Goal: Task Accomplishment & Management: Complete application form

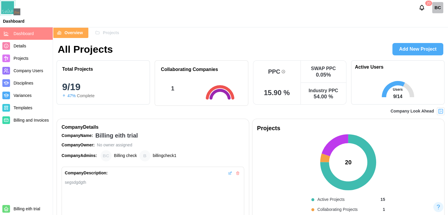
click at [440, 112] on img at bounding box center [441, 112] width 6 height 6
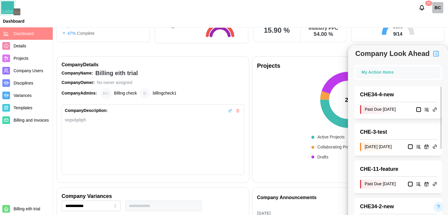
scroll to position [59, 0]
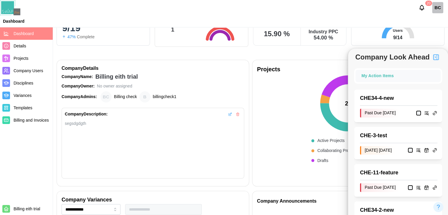
click at [407, 75] on div "My Action Items" at bounding box center [398, 76] width 73 height 6
click at [437, 59] on img "button" at bounding box center [436, 57] width 7 height 7
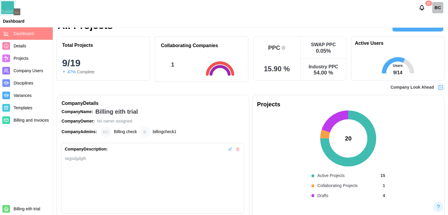
scroll to position [0, 0]
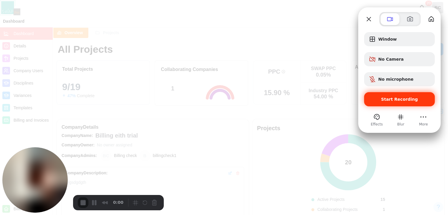
click at [406, 103] on div "Start Recording" at bounding box center [399, 99] width 71 height 14
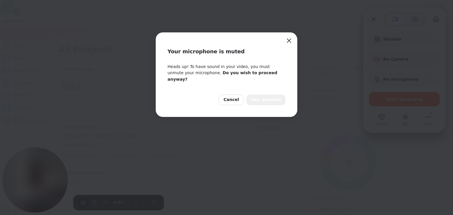
click at [274, 97] on span "Yes, proceed" at bounding box center [266, 100] width 30 height 6
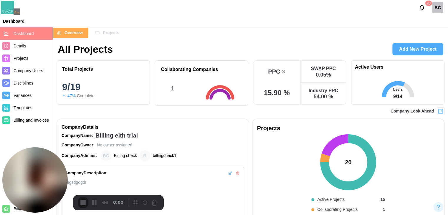
click at [106, 31] on span "Projects" at bounding box center [111, 33] width 16 height 10
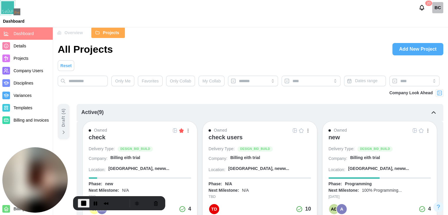
scroll to position [59, 0]
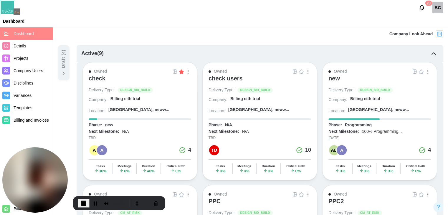
click at [94, 75] on div "check" at bounding box center [97, 78] width 17 height 7
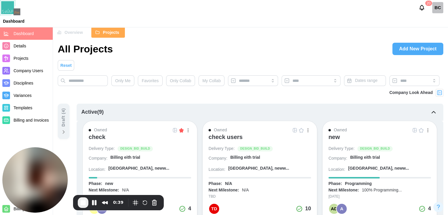
scroll to position [0, 0]
click at [79, 35] on span "Overview" at bounding box center [74, 33] width 18 height 10
click at [74, 37] on span "Overview" at bounding box center [74, 33] width 18 height 10
click at [98, 203] on button "Pause Recording" at bounding box center [94, 202] width 9 height 9
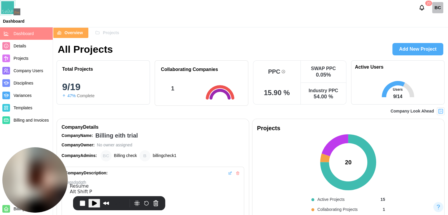
click at [97, 204] on button "Play Recording" at bounding box center [94, 203] width 12 height 9
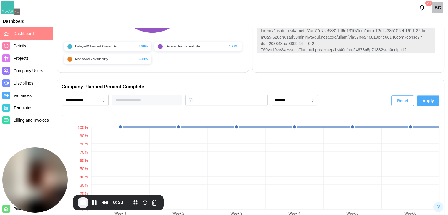
scroll to position [354, 0]
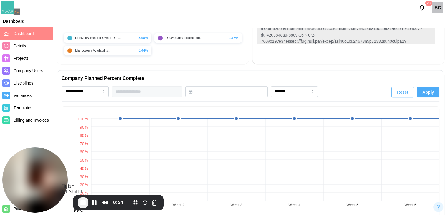
click at [85, 202] on span "End Recording" at bounding box center [83, 202] width 7 height 7
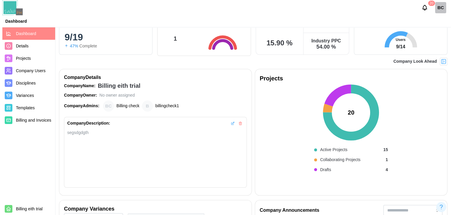
scroll to position [0, 0]
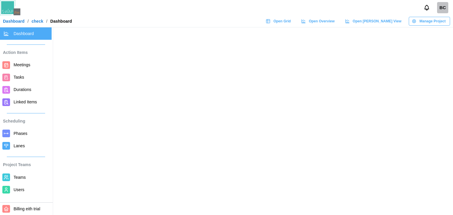
click at [23, 73] on link "Tasks" at bounding box center [26, 77] width 52 height 12
click at [27, 67] on span "Meetings" at bounding box center [22, 65] width 17 height 5
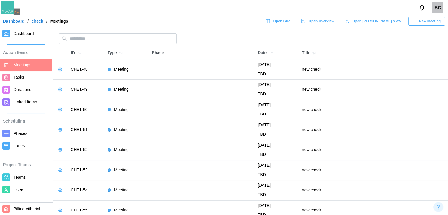
click at [416, 20] on icon "button" at bounding box center [414, 21] width 5 height 5
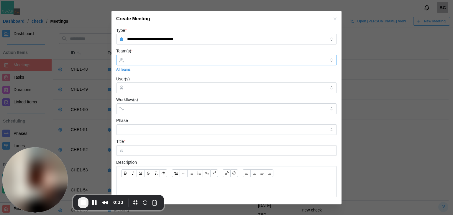
click at [167, 60] on input "Team(s) *" at bounding box center [226, 60] width 199 height 5
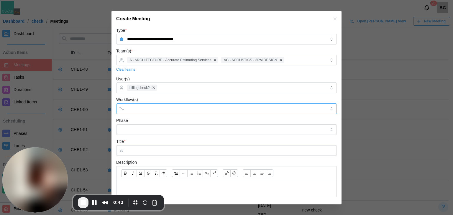
click at [162, 111] on div at bounding box center [221, 109] width 190 height 10
click at [142, 138] on div "Title *" at bounding box center [226, 147] width 221 height 18
click at [142, 129] on input "Phase" at bounding box center [226, 129] width 221 height 11
type input "******"
click at [155, 121] on div "Phase ******" at bounding box center [226, 126] width 221 height 18
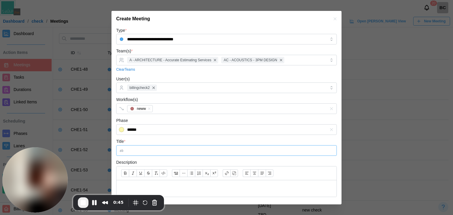
click at [144, 154] on input "Title *" at bounding box center [226, 150] width 221 height 11
type input "*"
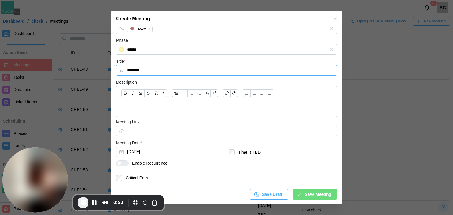
type input "********"
click at [153, 155] on button "Aug 12, 2025" at bounding box center [170, 152] width 108 height 11
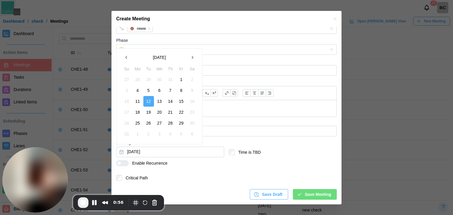
click at [181, 79] on button "1" at bounding box center [181, 79] width 11 height 11
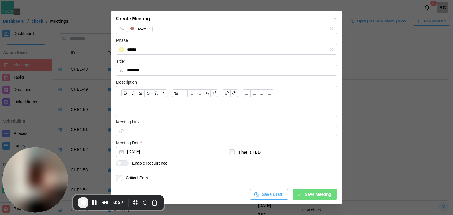
click at [136, 155] on button "Aug 1, 2025" at bounding box center [170, 152] width 108 height 11
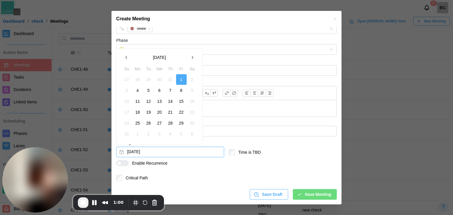
click at [166, 155] on button "Aug 1, 2025" at bounding box center [170, 152] width 108 height 11
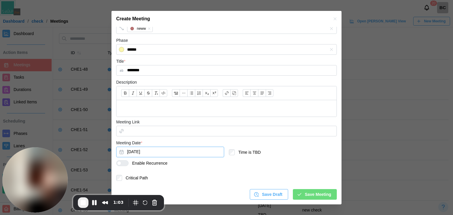
click at [176, 154] on button "Aug 1, 2025" at bounding box center [170, 152] width 108 height 11
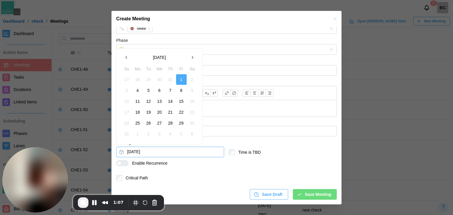
click at [124, 165] on div at bounding box center [124, 163] width 7 height 5
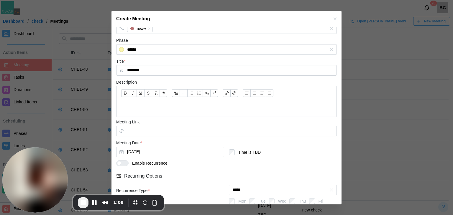
scroll to position [129, 0]
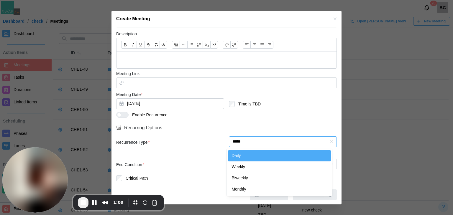
click at [266, 141] on input "*****" at bounding box center [283, 142] width 108 height 11
type input "******"
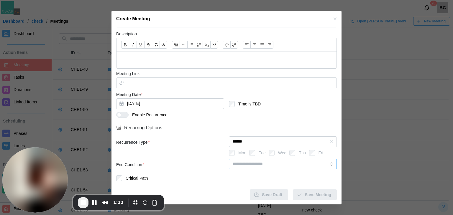
click at [290, 164] on input "search" at bounding box center [283, 164] width 108 height 11
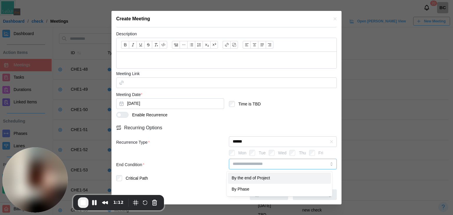
type input "**********"
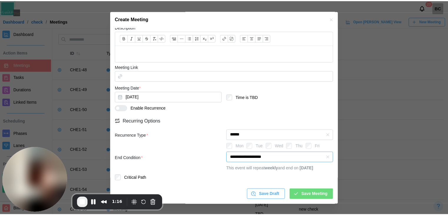
scroll to position [142, 0]
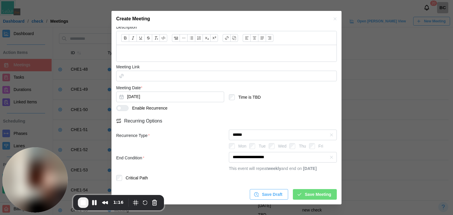
click at [304, 188] on div "Save Draft Save Meeting" at bounding box center [226, 192] width 221 height 15
click at [305, 193] on span "Save Meeting" at bounding box center [318, 195] width 26 height 10
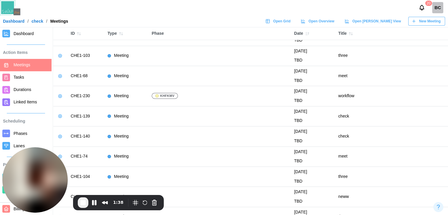
scroll to position [826, 0]
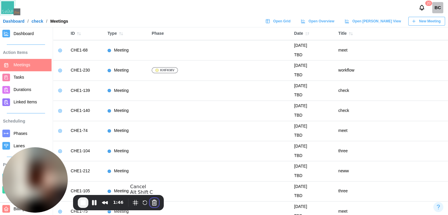
click at [153, 201] on button "Cancel Recording" at bounding box center [154, 202] width 9 height 9
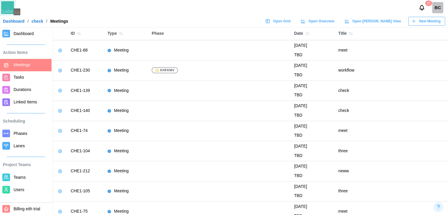
click at [276, 121] on td at bounding box center [220, 131] width 142 height 20
click at [249, 101] on td at bounding box center [220, 111] width 142 height 20
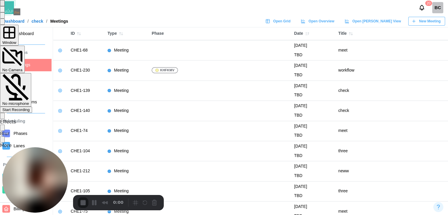
click at [30, 108] on span "Start Recording" at bounding box center [15, 110] width 27 height 4
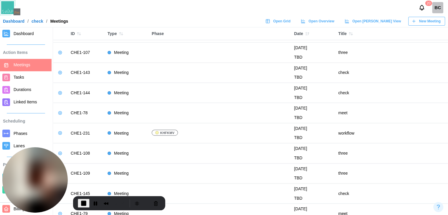
scroll to position [1150, 0]
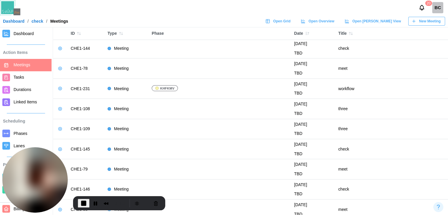
click at [201, 139] on td at bounding box center [220, 149] width 142 height 20
click at [14, 36] on span "Dashboard" at bounding box center [24, 33] width 20 height 5
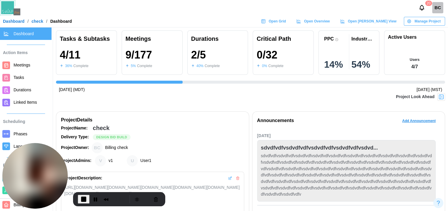
scroll to position [0, 193]
click at [444, 96] on img at bounding box center [442, 97] width 6 height 6
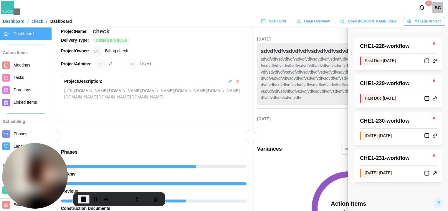
scroll to position [88, 0]
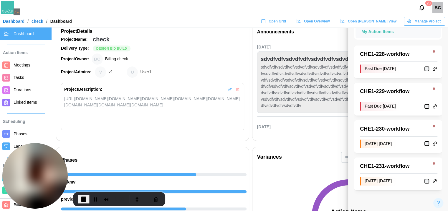
click at [343, 150] on div "Variances" at bounding box center [349, 157] width 193 height 20
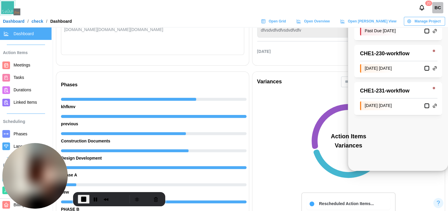
scroll to position [118, 0]
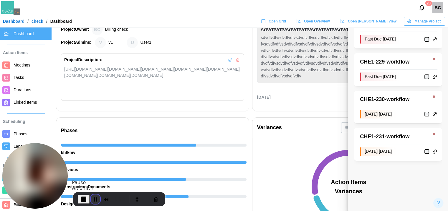
click at [93, 198] on button "Pause Recording" at bounding box center [95, 198] width 9 height 9
click at [92, 197] on span "Play Recording" at bounding box center [94, 198] width 7 height 7
click at [94, 201] on button "Pause Recording" at bounding box center [95, 198] width 9 height 9
click at [96, 201] on span "Play Recording" at bounding box center [94, 198] width 7 height 7
click at [94, 199] on button "Pause Recording" at bounding box center [95, 198] width 9 height 9
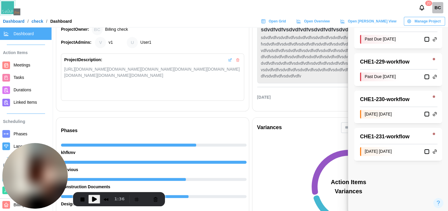
click at [96, 198] on span "Play Recording" at bounding box center [94, 198] width 7 height 7
click at [97, 199] on button "Pause Recording" at bounding box center [95, 198] width 9 height 9
click at [96, 201] on span "Play Recording" at bounding box center [94, 198] width 7 height 7
click at [82, 199] on span "End Recording" at bounding box center [83, 198] width 7 height 7
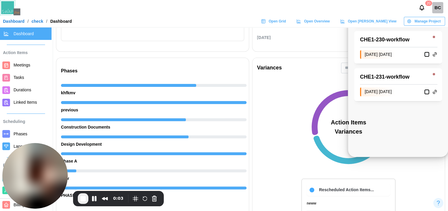
scroll to position [177, 0]
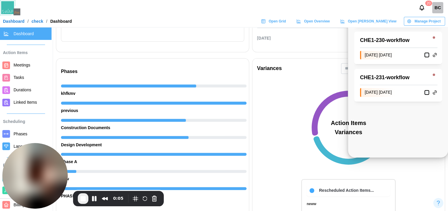
click at [20, 135] on span "Phases" at bounding box center [21, 133] width 14 height 5
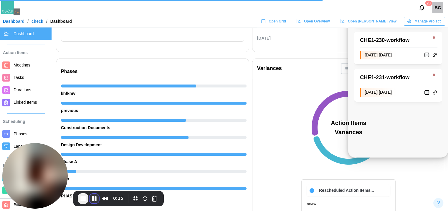
click at [93, 199] on button "Pause Recording" at bounding box center [94, 197] width 9 height 9
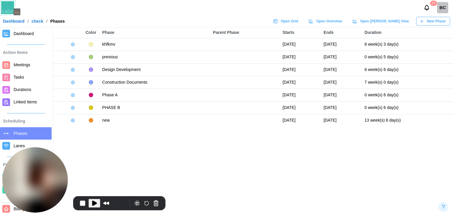
click at [75, 44] on icon "button" at bounding box center [72, 44] width 5 height 5
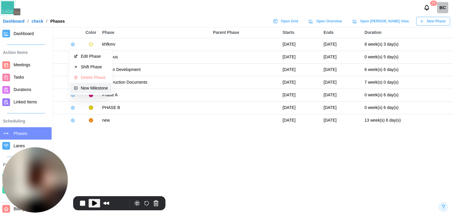
click at [85, 86] on div "New Milestone" at bounding box center [94, 88] width 27 height 5
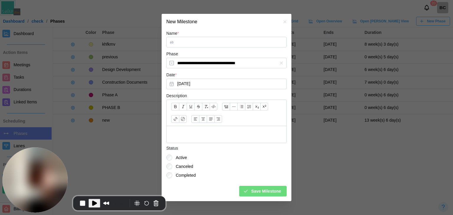
click at [92, 203] on span "Play Recording" at bounding box center [94, 203] width 7 height 7
click at [184, 41] on input "Name *" at bounding box center [226, 42] width 120 height 11
type input "******"
click at [251, 190] on div "Save Milestone" at bounding box center [262, 191] width 38 height 10
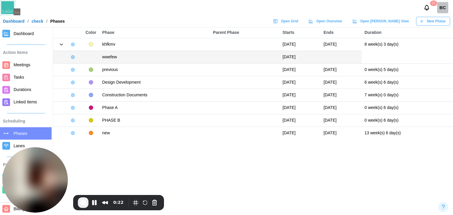
click at [26, 33] on span "Dashboard" at bounding box center [24, 33] width 20 height 5
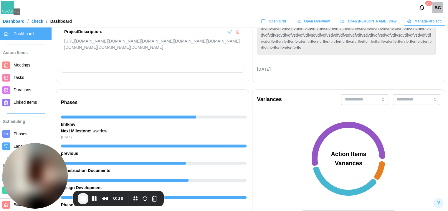
scroll to position [147, 0]
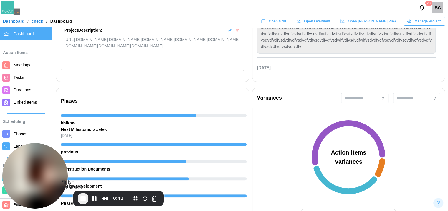
click at [87, 197] on button "End Recording" at bounding box center [83, 198] width 11 height 11
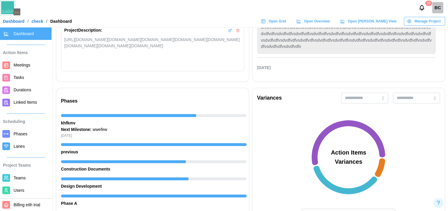
click at [21, 189] on span "Users" at bounding box center [19, 190] width 11 height 5
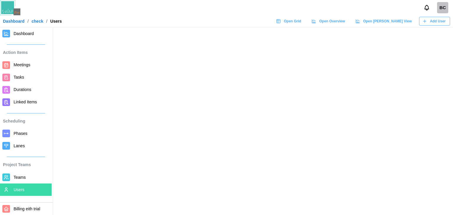
click at [19, 181] on span "Teams" at bounding box center [32, 177] width 36 height 7
click at [17, 176] on span "Teams" at bounding box center [20, 177] width 12 height 5
click at [19, 176] on span "Teams" at bounding box center [20, 177] width 12 height 5
click at [157, 133] on main at bounding box center [226, 107] width 453 height 215
click at [27, 67] on span "Meetings" at bounding box center [22, 65] width 17 height 5
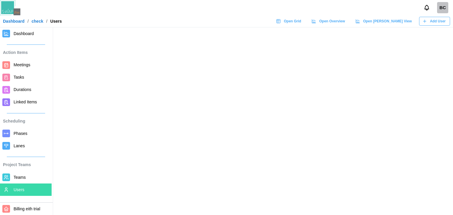
click at [28, 180] on span "Teams" at bounding box center [32, 177] width 36 height 7
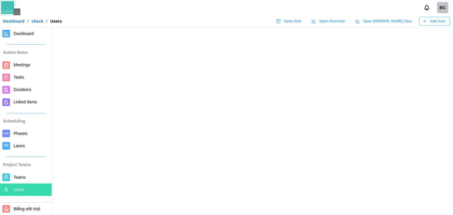
click at [28, 180] on span "Teams" at bounding box center [32, 177] width 36 height 7
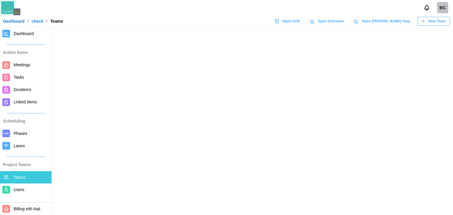
click at [186, 82] on main at bounding box center [226, 107] width 453 height 215
click at [140, 30] on main at bounding box center [226, 107] width 453 height 215
click at [61, 57] on main at bounding box center [226, 107] width 453 height 215
click at [287, 132] on main at bounding box center [226, 107] width 453 height 215
click at [323, 75] on main at bounding box center [226, 107] width 453 height 215
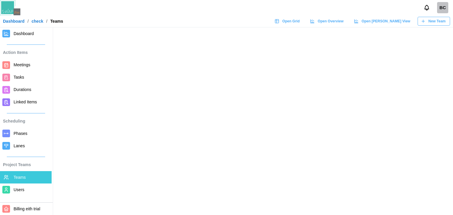
click at [63, 171] on main at bounding box center [226, 107] width 453 height 215
click at [53, 139] on main at bounding box center [226, 107] width 453 height 215
click at [261, 191] on main at bounding box center [226, 107] width 453 height 215
click at [436, 8] on div "BC" at bounding box center [437, 7] width 31 height 11
click at [439, 11] on div "BC" at bounding box center [442, 7] width 11 height 11
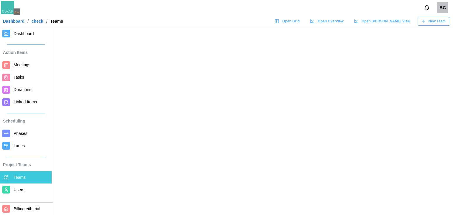
click at [441, 10] on div "BC" at bounding box center [442, 7] width 11 height 11
